Goal: Transaction & Acquisition: Book appointment/travel/reservation

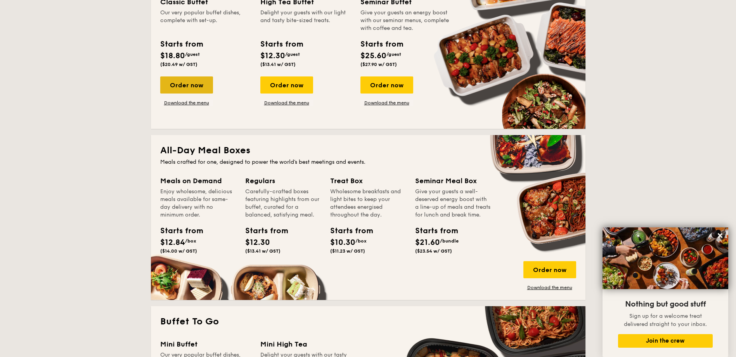
scroll to position [310, 0]
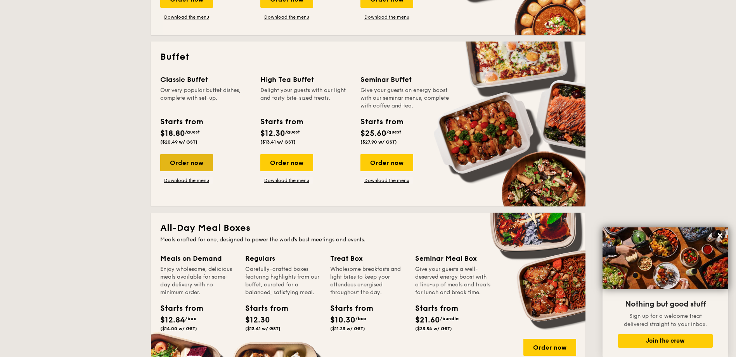
click at [182, 163] on div "Order now" at bounding box center [186, 162] width 53 height 17
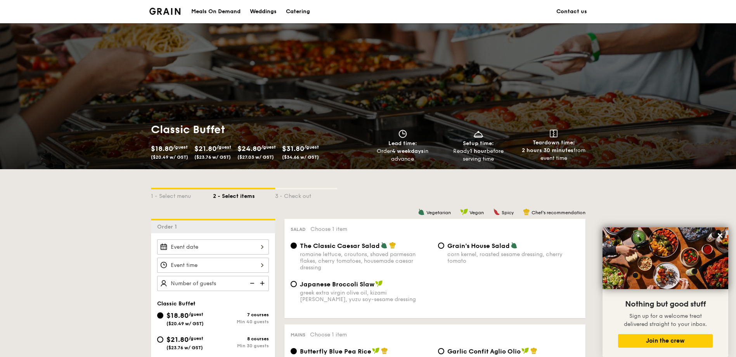
scroll to position [116, 0]
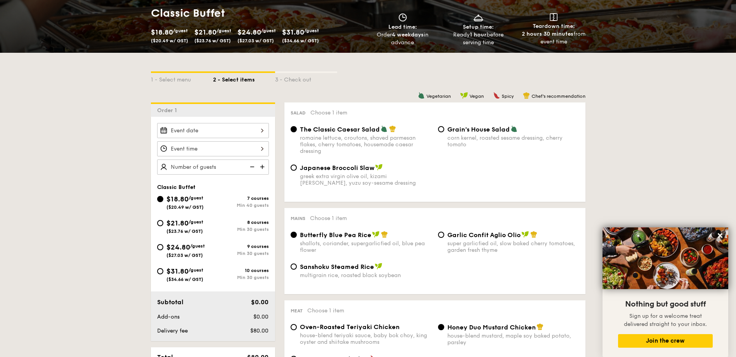
click at [262, 130] on input "Smoked Mesquite Whole Chicken brined in our in-house blend of herbs and spices,…" at bounding box center [213, 130] width 112 height 15
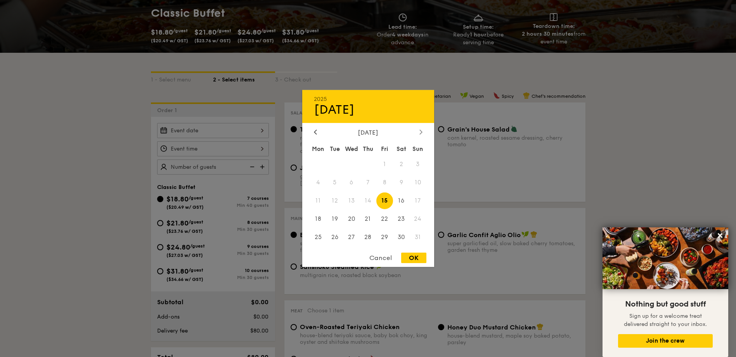
click at [420, 135] on div at bounding box center [420, 132] width 7 height 7
click at [353, 182] on span "10" at bounding box center [351, 182] width 17 height 17
click at [261, 149] on div at bounding box center [368, 178] width 736 height 357
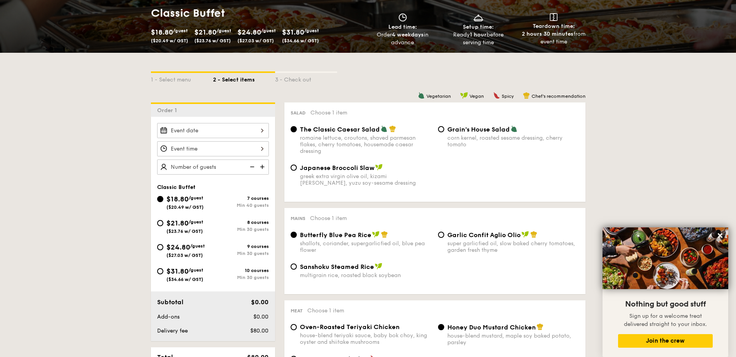
click at [264, 150] on input "Smoked Mesquite Whole Chicken brined in our in-house blend of herbs and spices,…" at bounding box center [213, 148] width 112 height 15
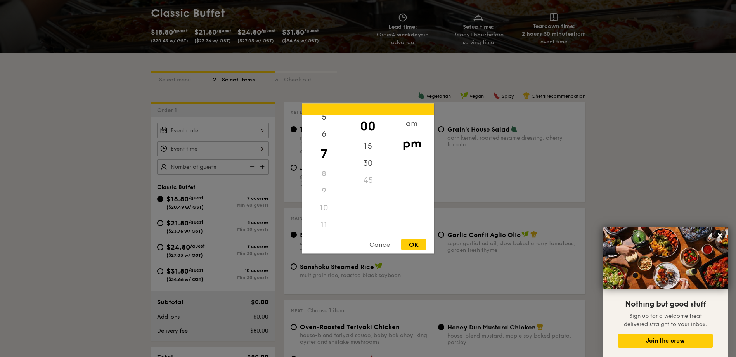
click at [324, 226] on div "11" at bounding box center [324, 224] width 44 height 17
click at [322, 218] on div "11" at bounding box center [324, 224] width 44 height 17
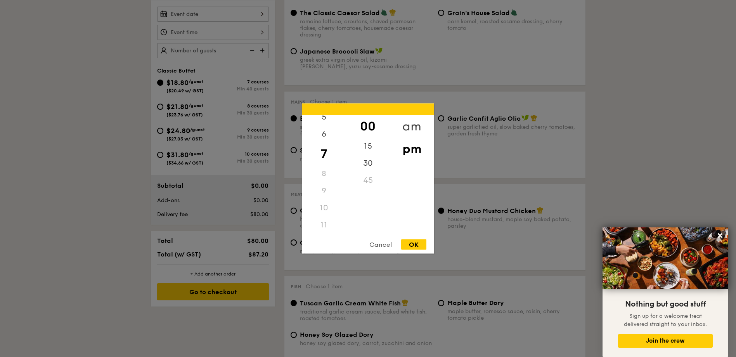
click at [411, 121] on div "am" at bounding box center [412, 126] width 44 height 22
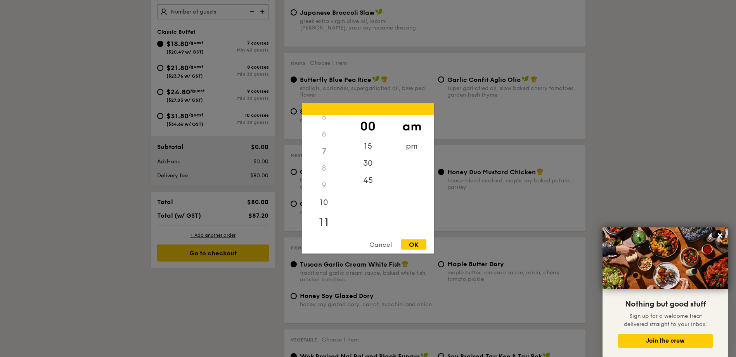
scroll to position [90, 0]
click at [322, 224] on div "11" at bounding box center [324, 224] width 44 height 22
drag, startPoint x: 372, startPoint y: 162, endPoint x: 367, endPoint y: 161, distance: 5.1
click at [367, 161] on div "30" at bounding box center [368, 166] width 44 height 22
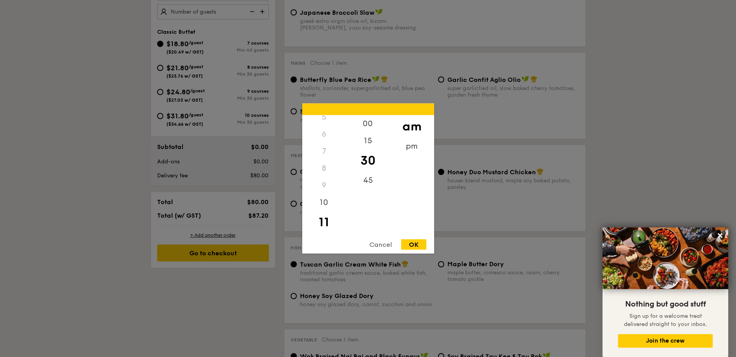
click at [410, 247] on div "OK" at bounding box center [413, 244] width 25 height 10
type input "11:30AM"
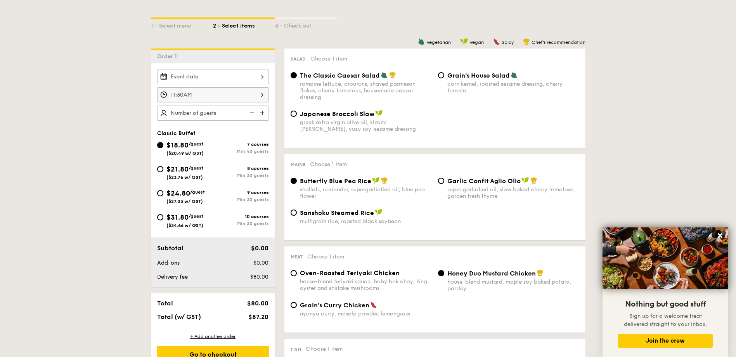
scroll to position [155, 0]
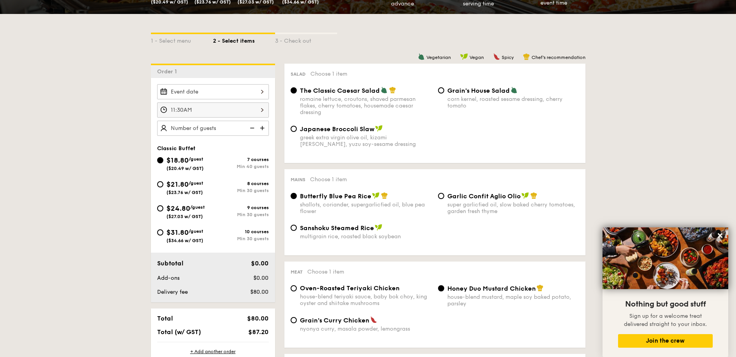
click at [253, 89] on input "Smoked Mesquite Whole Chicken brined in our in-house blend of herbs and spices,…" at bounding box center [213, 91] width 112 height 15
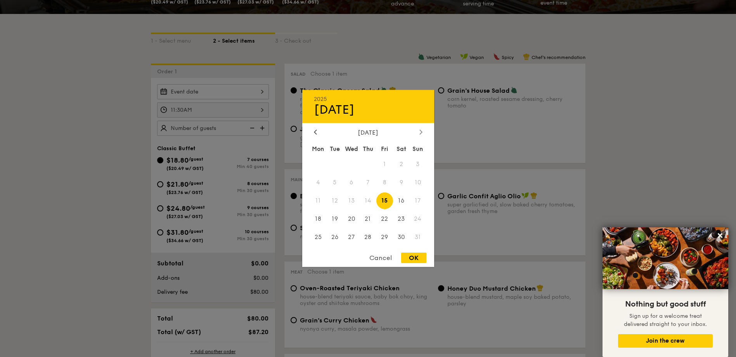
click at [422, 132] on icon at bounding box center [420, 132] width 2 height 5
click at [349, 182] on span "10" at bounding box center [351, 182] width 17 height 17
click at [414, 257] on div "OK" at bounding box center [413, 258] width 25 height 10
type input "[DATE]"
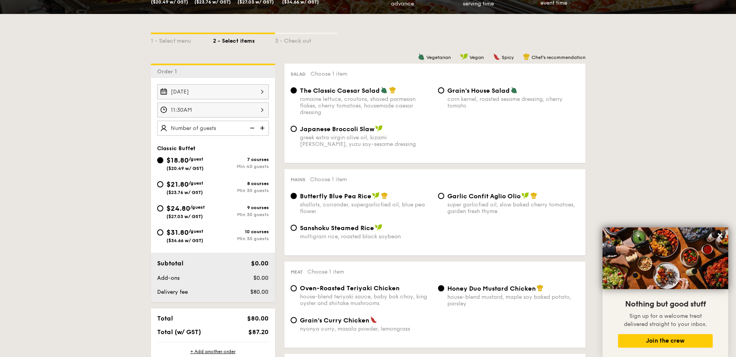
click at [230, 127] on input "text" at bounding box center [213, 128] width 112 height 15
type input "200 guests"
click at [296, 134] on div "Japanese Broccoli Slaw greek extra virgin olive oil, kizami [PERSON_NAME], yuzu…" at bounding box center [360, 136] width 147 height 22
click at [295, 130] on input "Japanese Broccoli Slaw greek extra virgin olive oil, kizami [PERSON_NAME], yuzu…" at bounding box center [294, 129] width 6 height 6
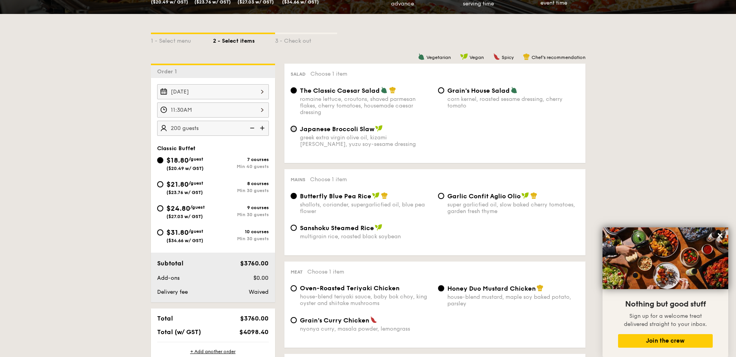
radio input "true"
click at [443, 195] on input "Garlic Confit Aglio Olio super garlicfied oil, slow baked cherry tomatoes, gard…" at bounding box center [441, 196] width 6 height 6
radio input "true"
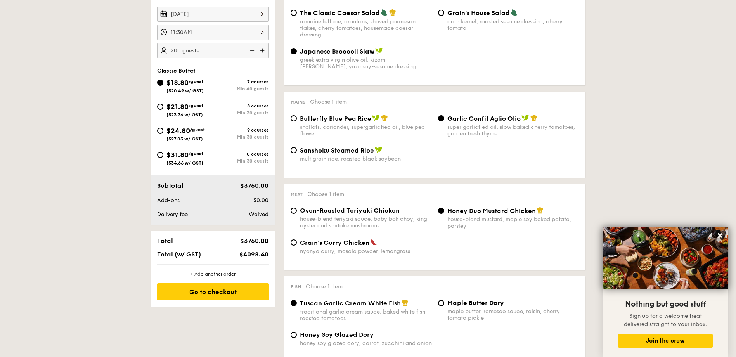
click at [288, 213] on div "Oven-Roasted Teriyaki Chicken house-blend teriyaki sauce, baby bok choy, king o…" at bounding box center [360, 218] width 147 height 22
click at [292, 212] on input "Oven-Roasted Teriyaki Chicken house-blend teriyaki sauce, baby bok choy, king o…" at bounding box center [294, 211] width 6 height 6
radio input "true"
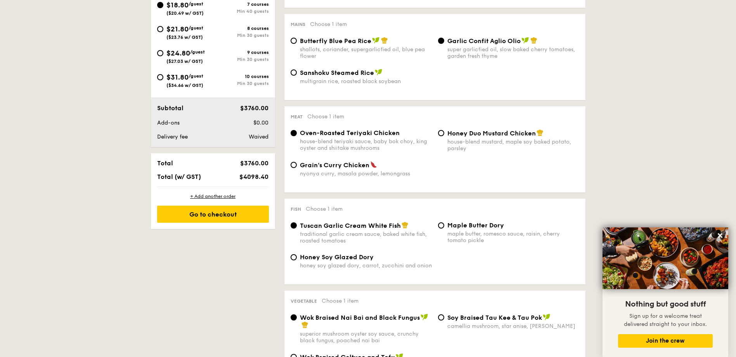
click at [296, 254] on div "Honey Soy Glazed Dory honey soy glazed dory, carrot, zucchini and onion" at bounding box center [360, 261] width 147 height 16
click at [295, 256] on input "Honey Soy Glazed Dory honey soy glazed dory, carrot, zucchini and onion" at bounding box center [294, 257] width 6 height 6
radio input "true"
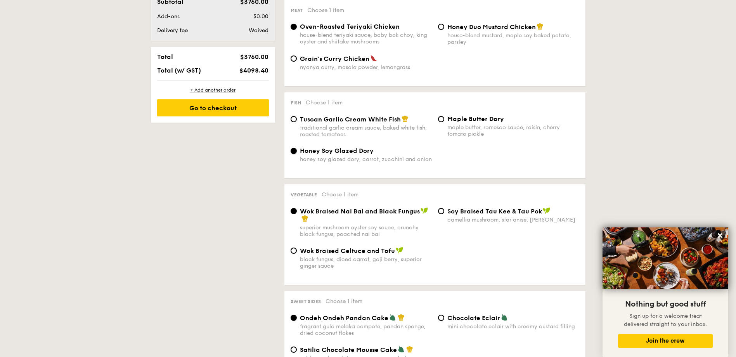
scroll to position [504, 0]
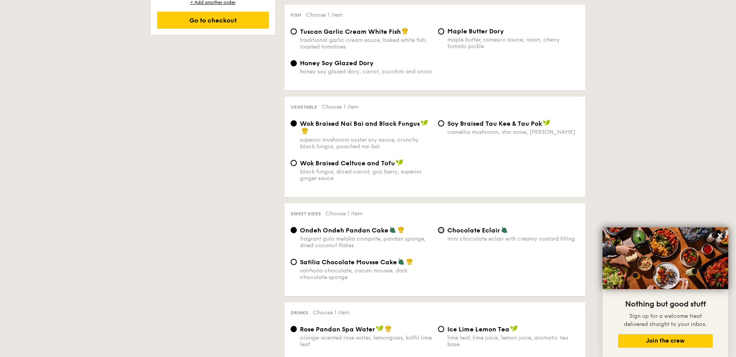
click at [441, 231] on input "Chocolate Eclair mini chocolate eclair with creamy custard filling" at bounding box center [441, 230] width 6 height 6
radio input "true"
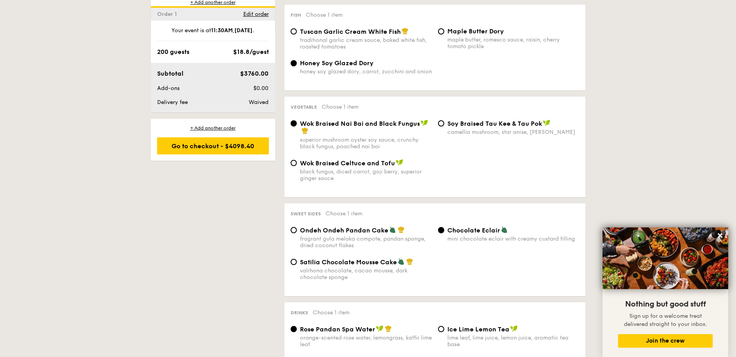
scroll to position [621, 0]
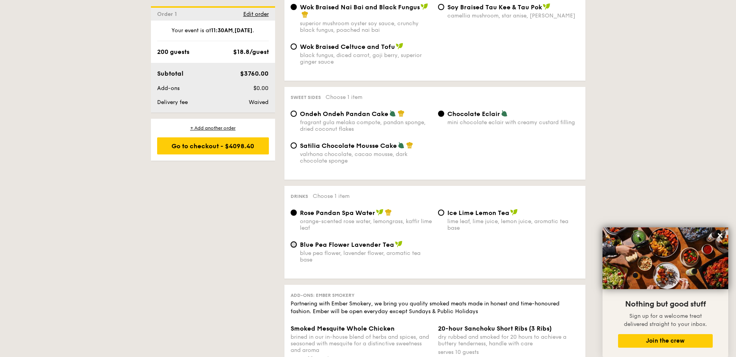
click at [293, 245] on input "Blue Pea Flower Lavender Tea blue pea flower, lavender flower, aromatic tea base" at bounding box center [294, 244] width 6 height 6
radio input "true"
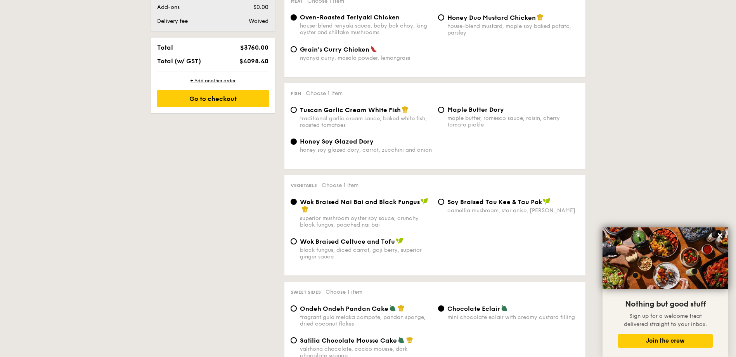
scroll to position [232, 0]
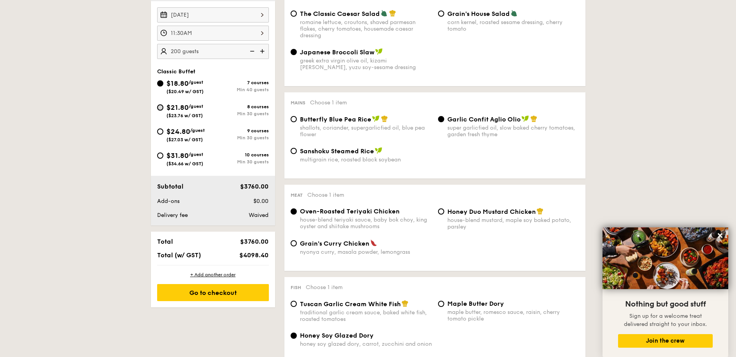
click at [162, 107] on input "$21.80 /guest ($23.76 w/ GST) 8 courses Min 30 guests" at bounding box center [160, 107] width 6 height 6
radio input "true"
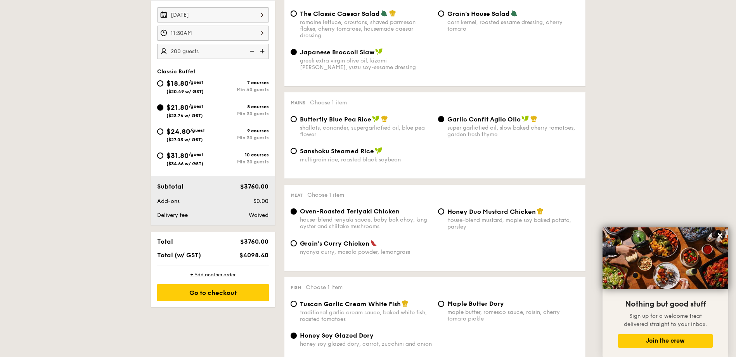
radio input "true"
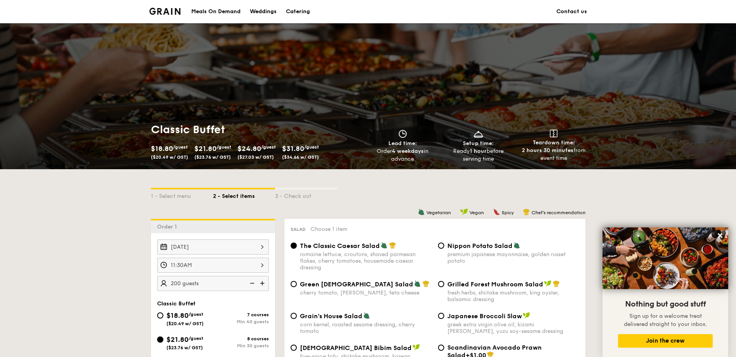
scroll to position [155, 0]
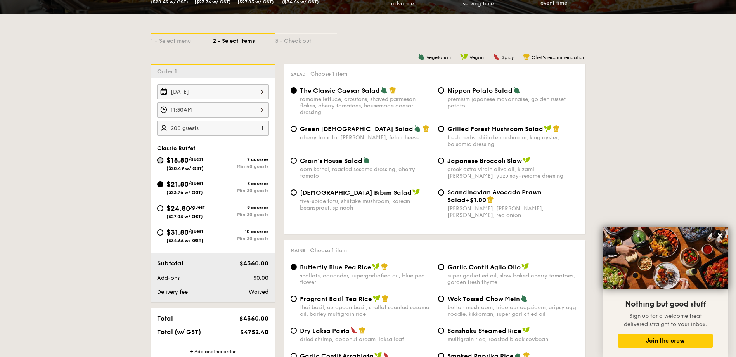
click at [159, 161] on input "$18.80 /guest ($20.49 w/ GST) 7 courses Min 40 guests" at bounding box center [160, 160] width 6 height 6
radio input "true"
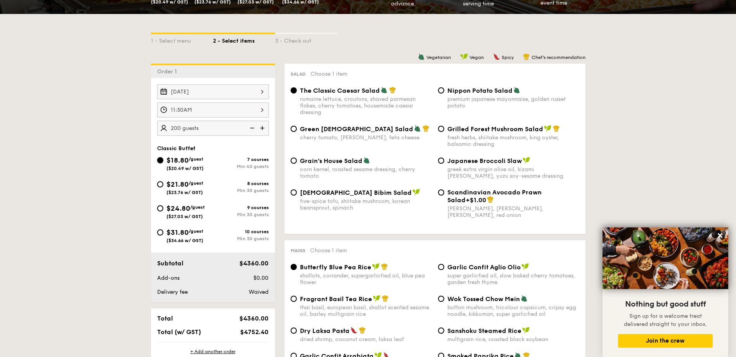
radio input "true"
